Goal: Task Accomplishment & Management: Complete application form

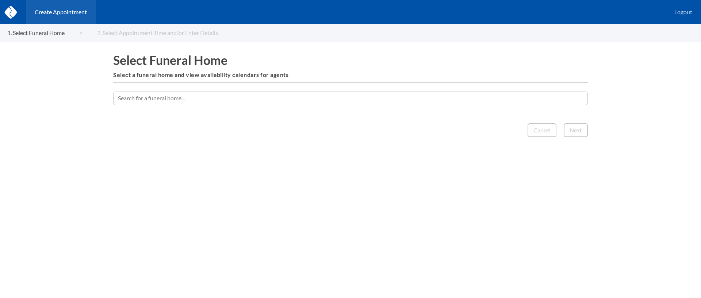
click at [274, 98] on input "text" at bounding box center [350, 98] width 475 height 13
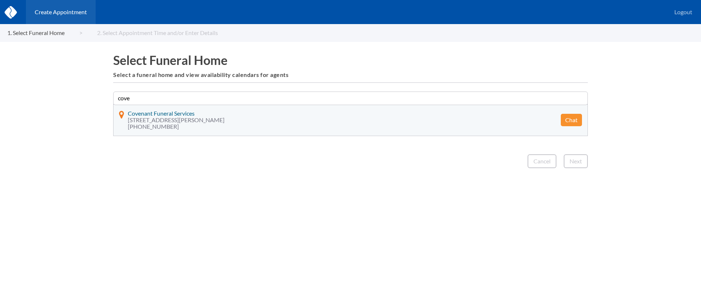
type input "cove"
click at [565, 123] on button "Chat" at bounding box center [571, 120] width 21 height 12
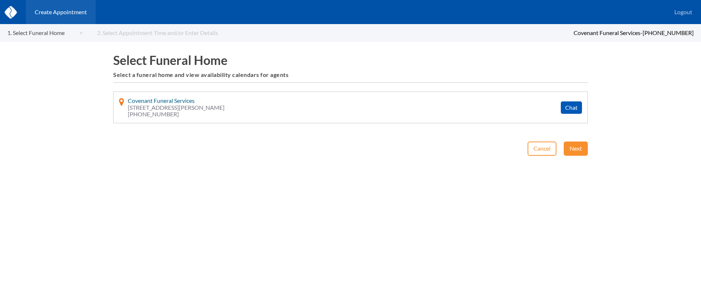
click at [571, 141] on div "Create Appointment Logout 1. Select Funeral Home 2. Select Appointment Time and…" at bounding box center [350, 149] width 701 height 298
click at [572, 144] on button "Next" at bounding box center [576, 149] width 24 height 14
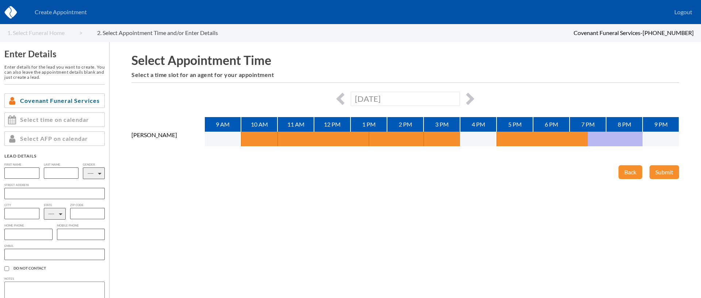
click at [474, 97] on div "[DATE]" at bounding box center [405, 99] width 548 height 14
click at [472, 96] on div "[DATE]" at bounding box center [405, 99] width 548 height 14
click at [469, 96] on button "button" at bounding box center [468, 99] width 12 height 12
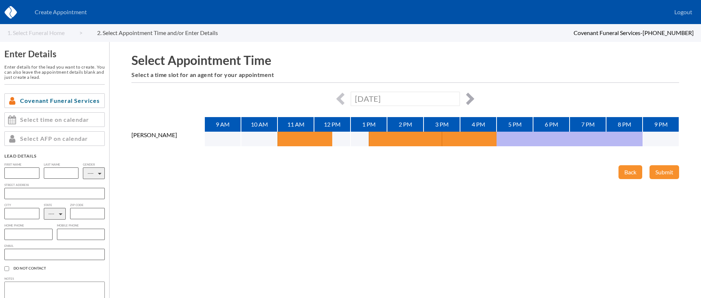
click at [469, 96] on button "button" at bounding box center [468, 99] width 12 height 12
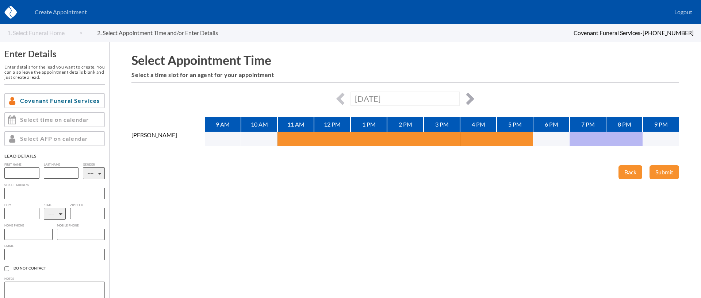
click at [469, 96] on button "button" at bounding box center [468, 99] width 12 height 12
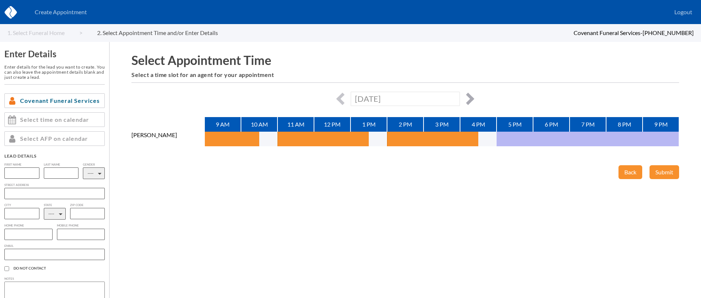
click at [469, 96] on button "button" at bounding box center [468, 99] width 12 height 12
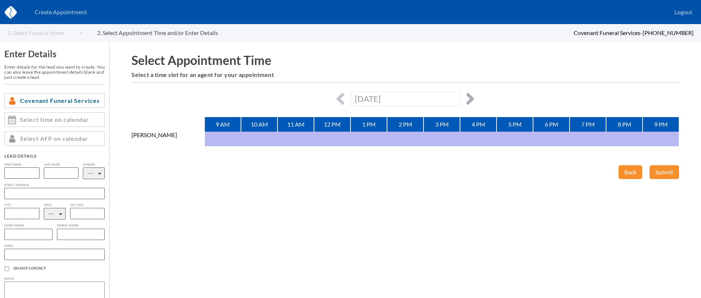
click at [469, 96] on button "button" at bounding box center [468, 99] width 12 height 12
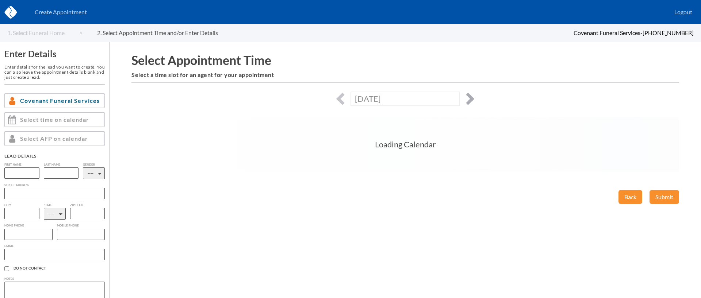
click at [469, 96] on button "button" at bounding box center [468, 99] width 12 height 12
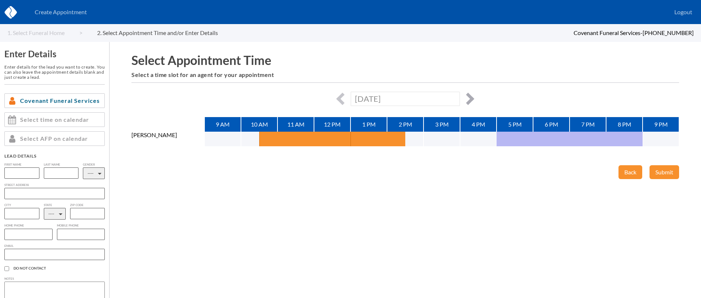
click at [469, 96] on button "button" at bounding box center [468, 99] width 12 height 12
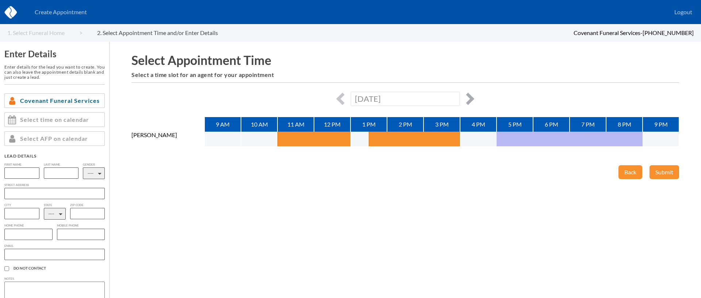
click at [469, 96] on button "button" at bounding box center [468, 99] width 12 height 12
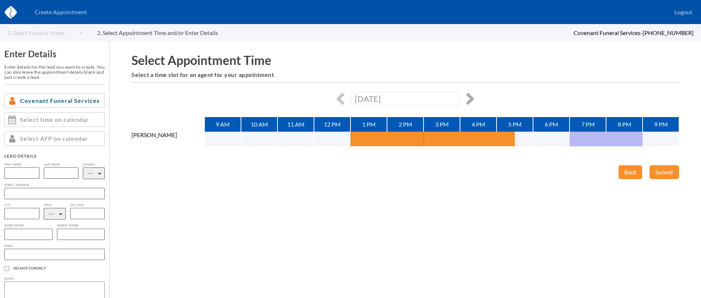
click at [469, 96] on button "button" at bounding box center [468, 99] width 12 height 12
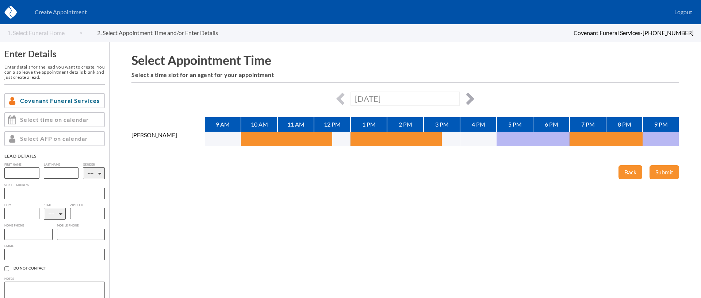
click at [470, 95] on button "button" at bounding box center [468, 99] width 12 height 12
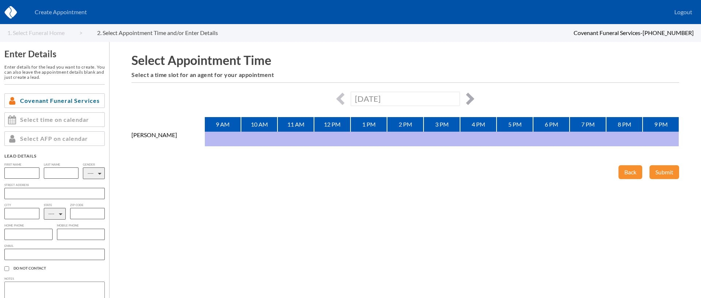
click at [470, 95] on button "button" at bounding box center [468, 99] width 12 height 12
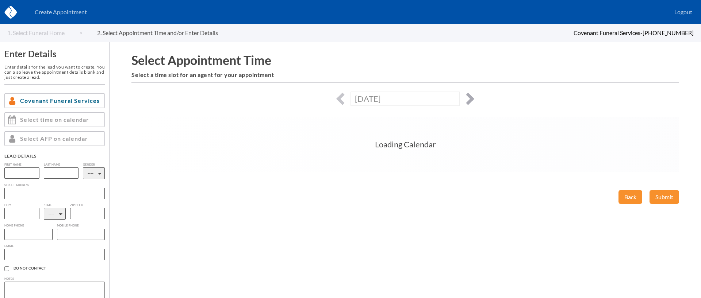
click at [470, 95] on button "button" at bounding box center [468, 99] width 12 height 12
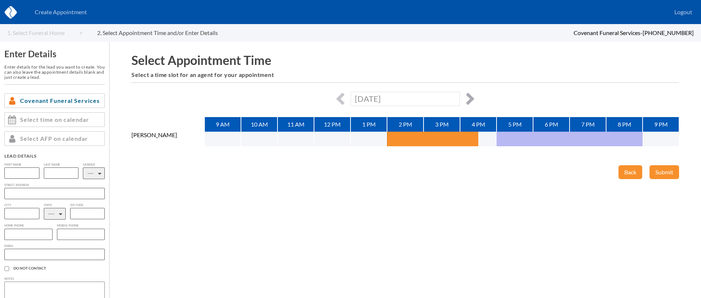
click at [470, 95] on button "button" at bounding box center [468, 99] width 12 height 12
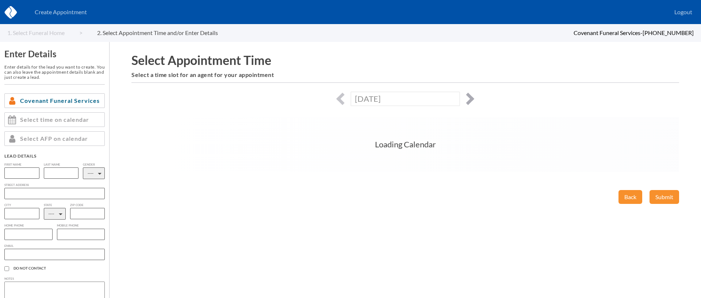
click at [470, 95] on button "button" at bounding box center [468, 99] width 12 height 12
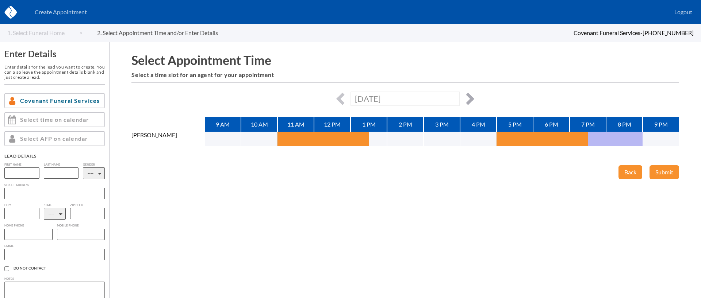
click at [470, 95] on button "button" at bounding box center [468, 99] width 12 height 12
type input "[DATE]"
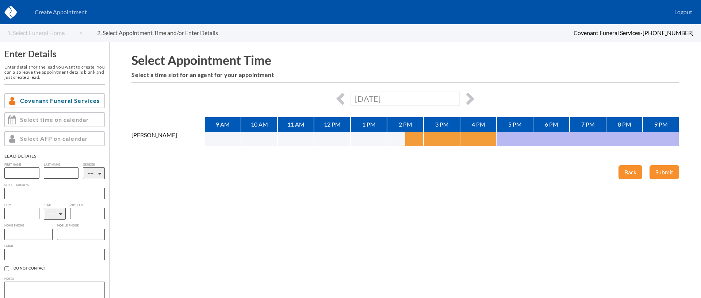
click at [412, 139] on button "button" at bounding box center [414, 139] width 18 height 15
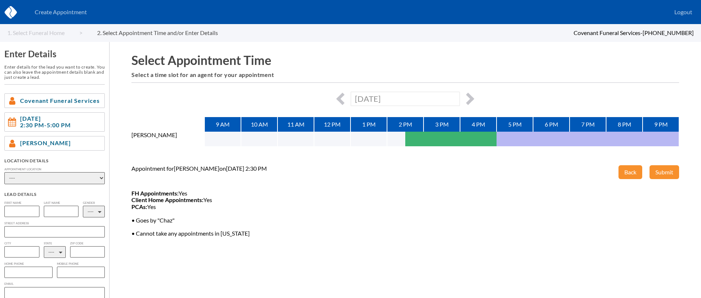
click at [58, 176] on select "---- Phone Consultation Covenant Funeral Service - [GEOGRAPHIC_DATA] Covenant F…" at bounding box center [54, 178] width 100 height 12
click at [4, 172] on select "---- Phone Consultation Covenant Funeral Service - [GEOGRAPHIC_DATA] Covenant F…" at bounding box center [54, 178] width 100 height 12
click at [68, 178] on select "---- Phone Consultation Covenant Funeral Service - [GEOGRAPHIC_DATA] Covenant F…" at bounding box center [54, 178] width 100 height 12
click at [4, 172] on select "---- Phone Consultation Covenant Funeral Service - [GEOGRAPHIC_DATA] Covenant F…" at bounding box center [54, 178] width 100 height 12
click at [66, 180] on select "---- Phone Consultation Covenant Funeral Service - [GEOGRAPHIC_DATA] Covenant F…" at bounding box center [54, 178] width 100 height 12
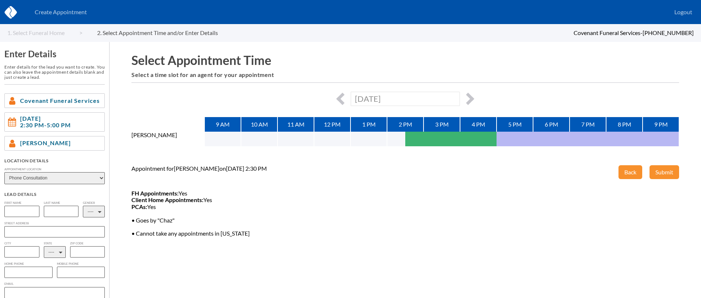
click at [4, 172] on select "---- Phone Consultation Covenant Funeral Service - [GEOGRAPHIC_DATA] Covenant F…" at bounding box center [54, 178] width 100 height 12
click at [51, 175] on select "---- Phone Consultation Covenant Funeral Service - [GEOGRAPHIC_DATA] Covenant F…" at bounding box center [54, 178] width 100 height 12
select select "4144d838-e2f9-ea11-9f85-00188b3fb15c"
click at [4, 172] on select "---- Phone Consultation Covenant Funeral Service - [GEOGRAPHIC_DATA] Covenant F…" at bounding box center [54, 178] width 100 height 12
click at [27, 208] on input "text" at bounding box center [21, 211] width 35 height 11
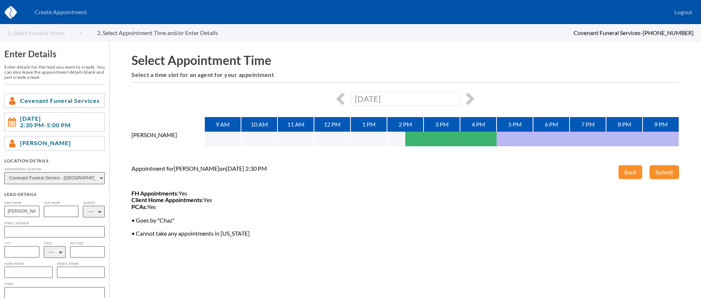
type input "[PERSON_NAME]"
click at [56, 211] on input "text" at bounding box center [61, 211] width 35 height 11
type input "[PERSON_NAME]"
click at [93, 214] on select "---- M F" at bounding box center [94, 212] width 22 height 12
select select "1"
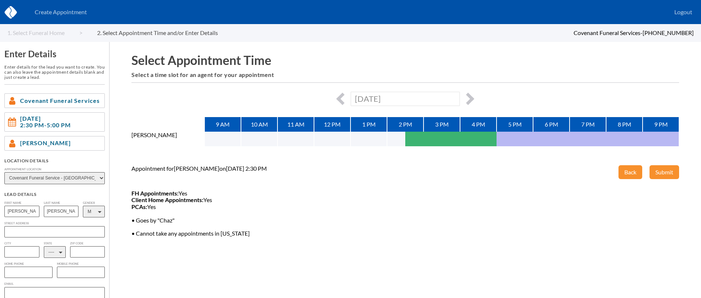
click at [83, 206] on select "---- M F" at bounding box center [94, 212] width 22 height 12
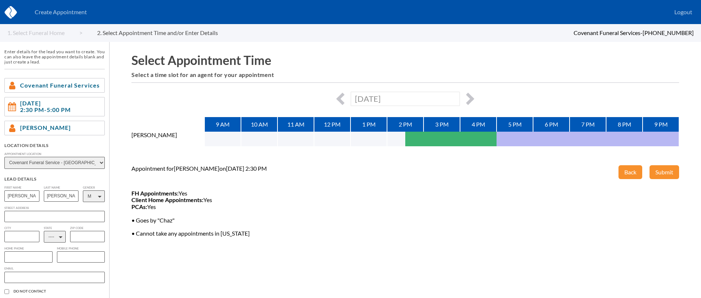
scroll to position [24, 0]
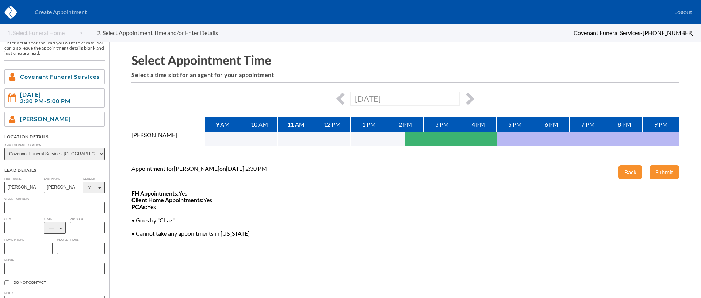
click at [51, 230] on select "---- AL AK AZ AR CA CO [GEOGRAPHIC_DATA] DE DC [GEOGRAPHIC_DATA] [GEOGRAPHIC_DA…" at bounding box center [55, 228] width 22 height 12
select select "VA"
click at [44, 223] on select "---- AL AK AZ AR CA CO [GEOGRAPHIC_DATA] DE DC [GEOGRAPHIC_DATA] [GEOGRAPHIC_DA…" at bounding box center [55, 228] width 22 height 12
click at [34, 249] on input "text" at bounding box center [28, 248] width 48 height 11
type input "5408426012"
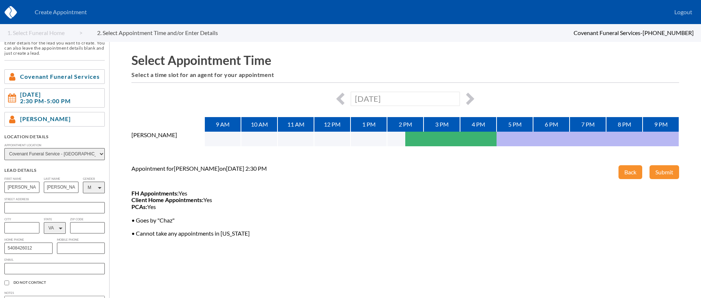
drag, startPoint x: 42, startPoint y: 272, endPoint x: 46, endPoint y: 271, distance: 4.3
click at [44, 272] on input "text" at bounding box center [54, 268] width 100 height 11
paste input "[EMAIL_ADDRESS][DOMAIN_NAME]"
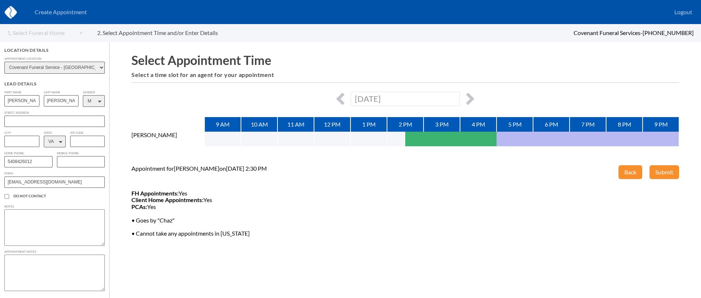
scroll to position [113, 0]
type input "[EMAIL_ADDRESS][DOMAIN_NAME]"
click at [54, 266] on textarea at bounding box center [54, 273] width 100 height 37
type textarea "They are looking for arrangement options for his mom for basic services... veri…"
click at [663, 168] on button "Submit" at bounding box center [664, 172] width 30 height 14
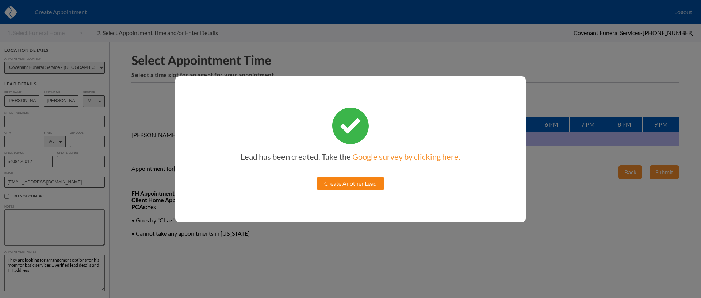
click at [346, 186] on link "Create Another Lead" at bounding box center [350, 184] width 67 height 14
